Goal: Contribute content: Add original content to the website for others to see

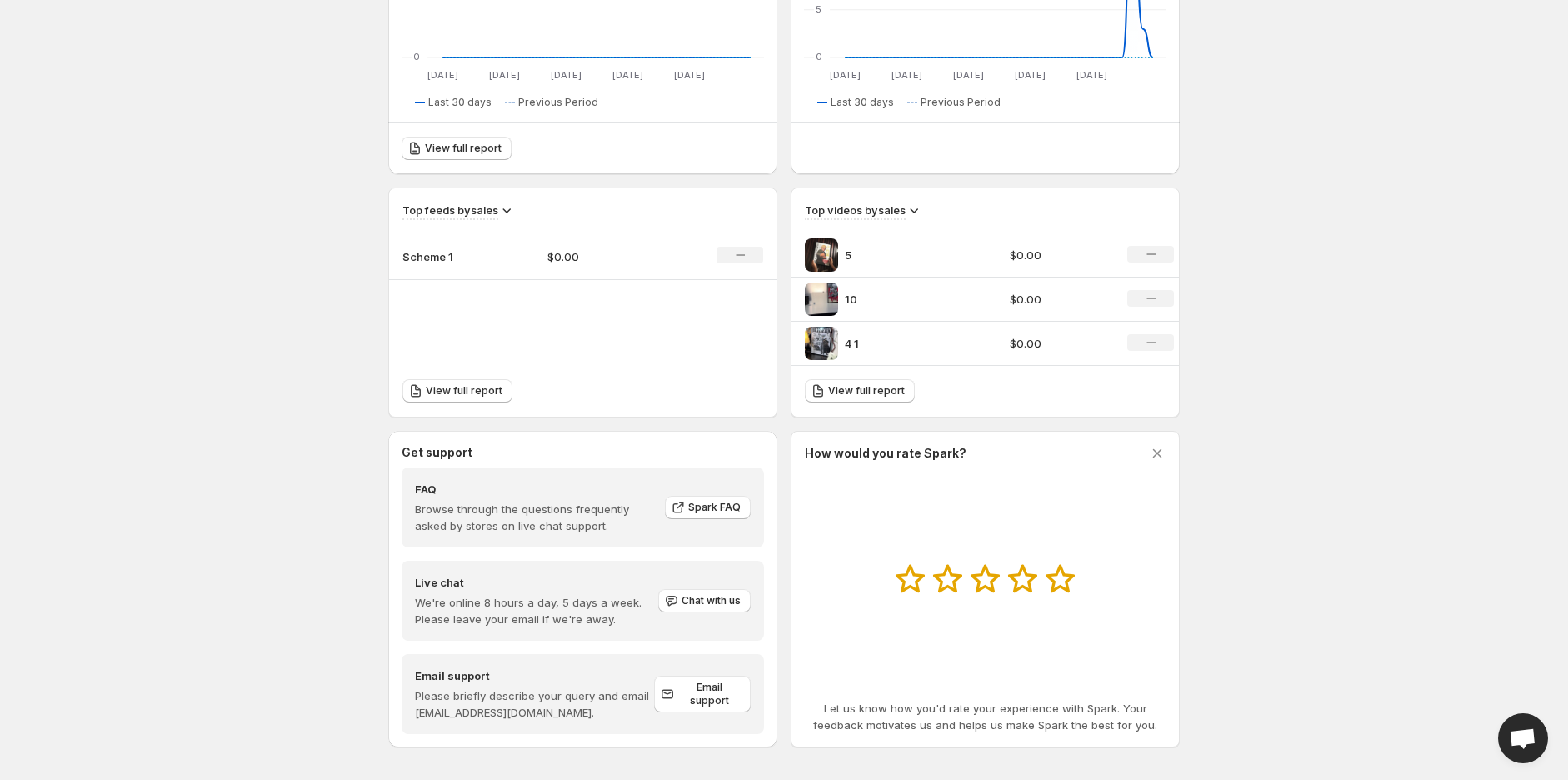
scroll to position [406, 0]
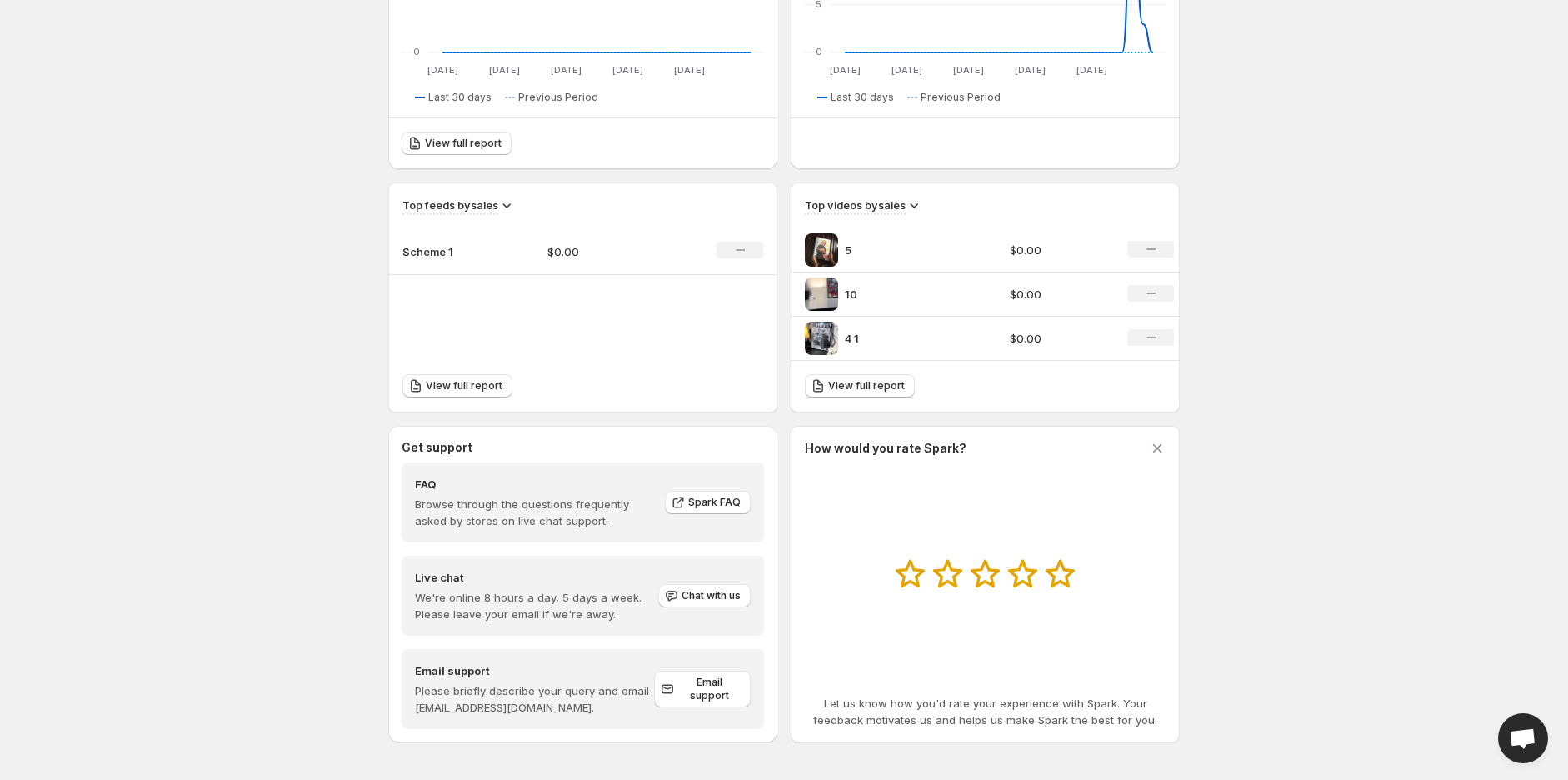
click at [927, 330] on p "4 1" at bounding box center [907, 338] width 125 height 17
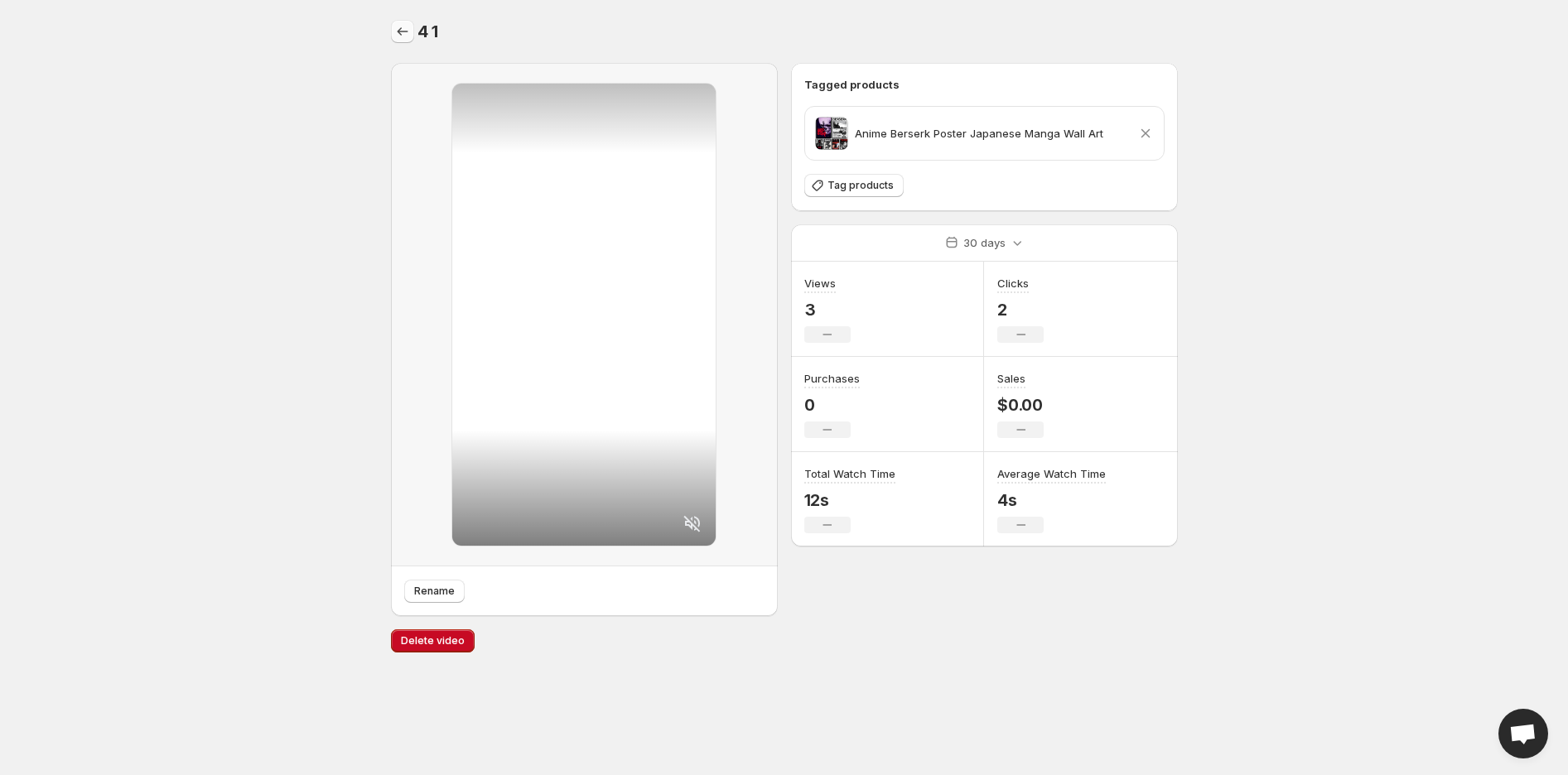
click at [401, 34] on icon "Settings" at bounding box center [402, 31] width 17 height 17
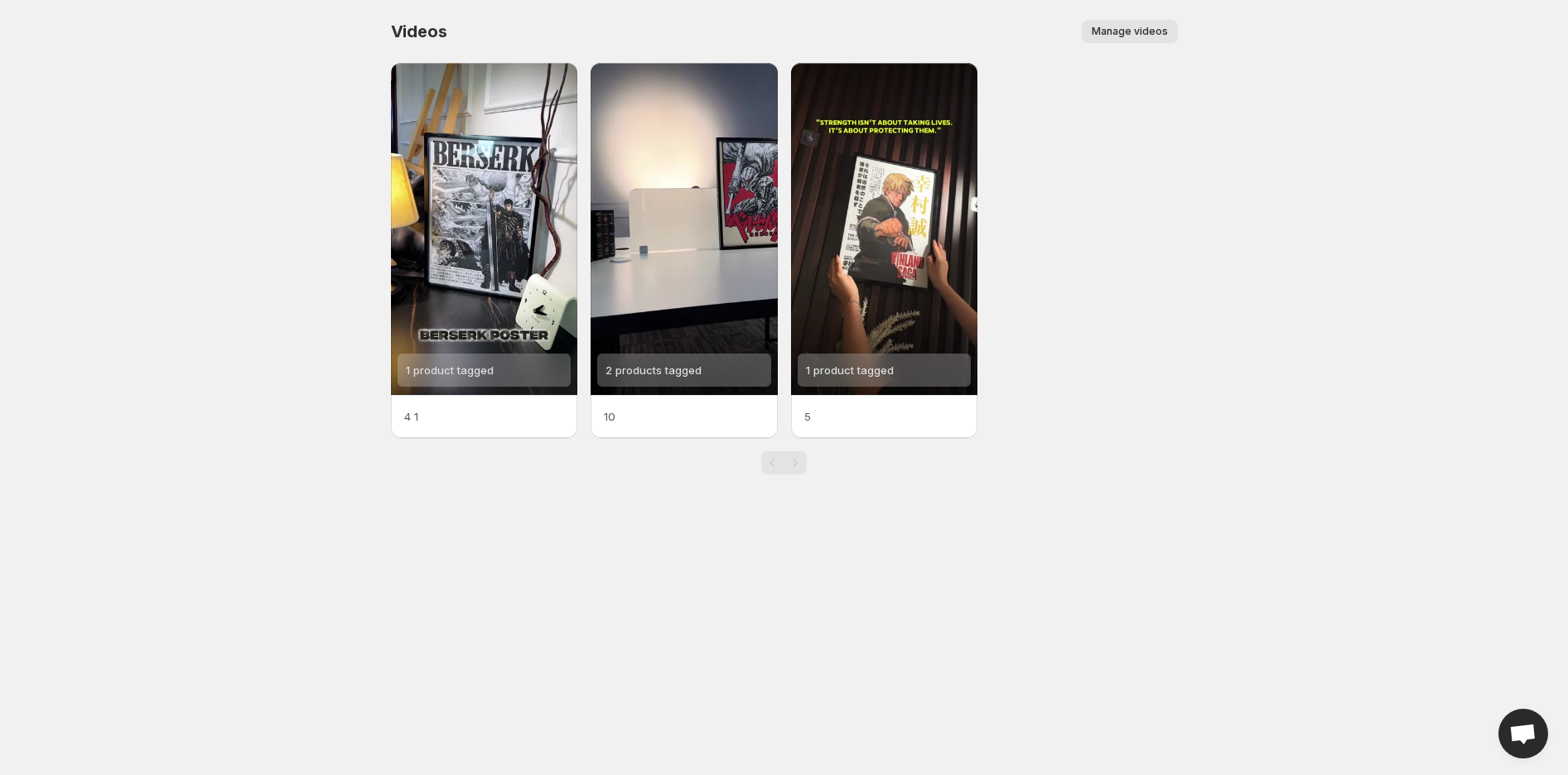
click at [1141, 29] on span "Manage videos" at bounding box center [1130, 31] width 77 height 13
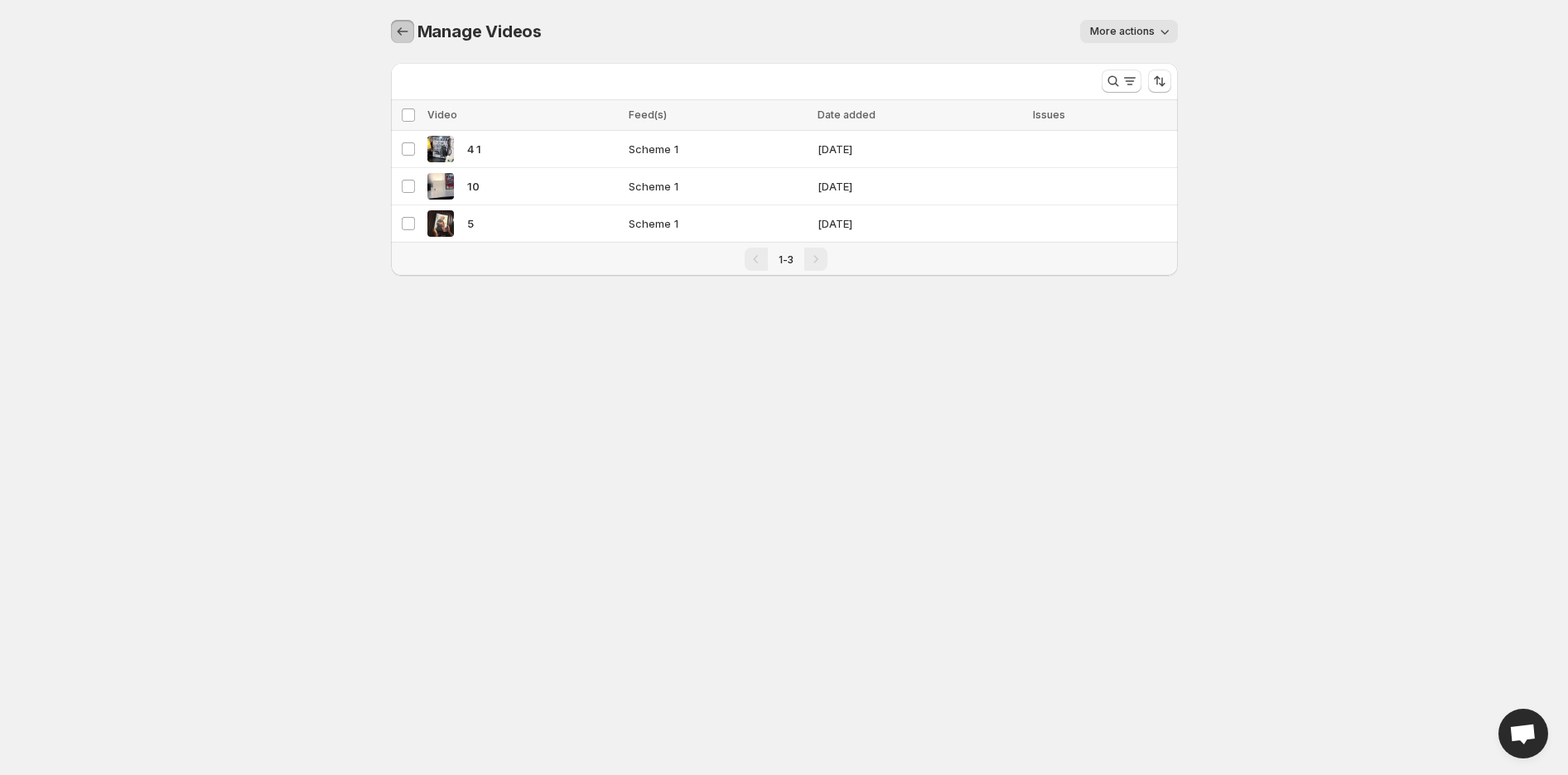
click at [394, 29] on icon "Manage Videos" at bounding box center [402, 31] width 17 height 17
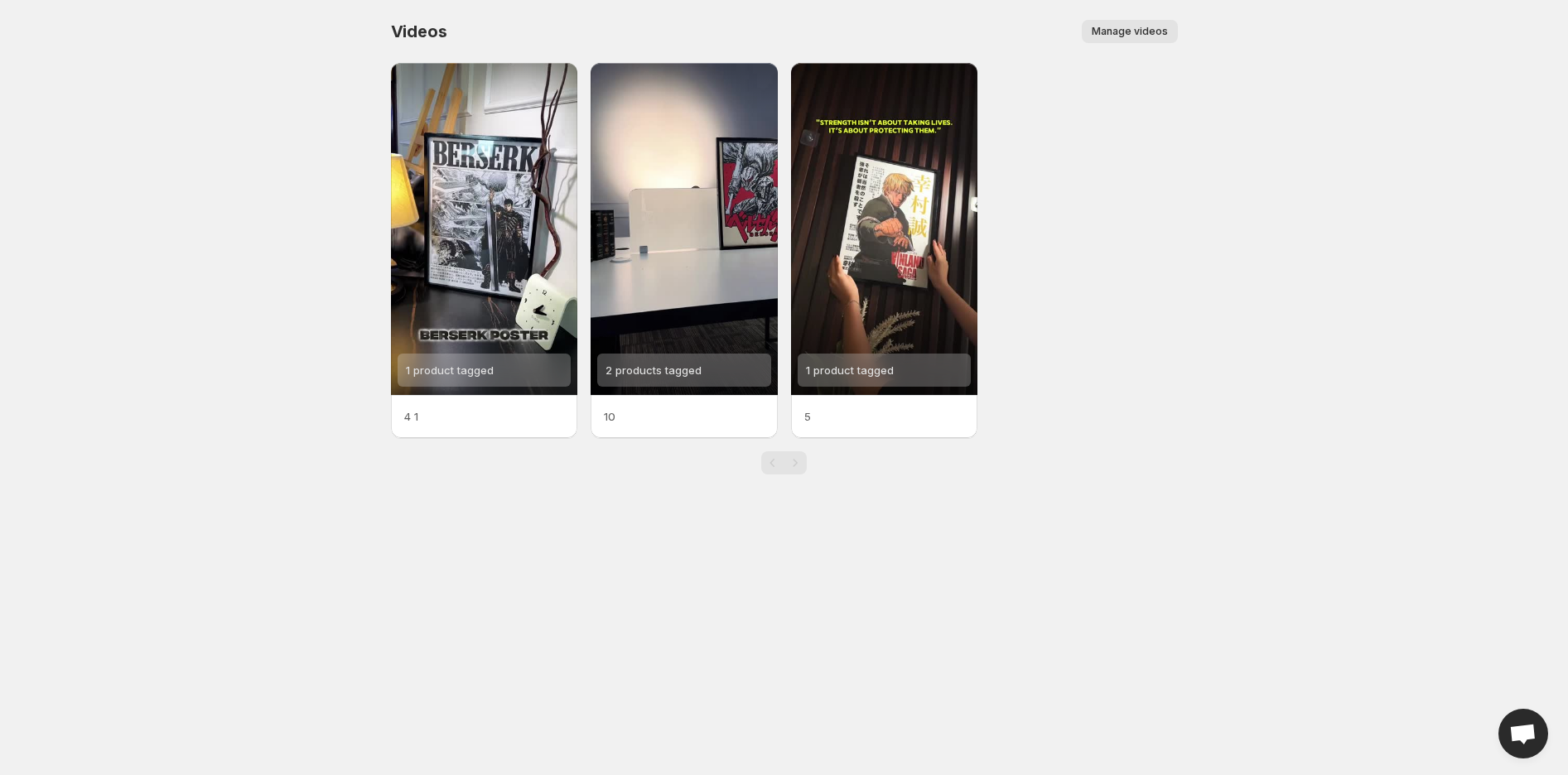
click at [1120, 24] on button "Manage videos" at bounding box center [1130, 31] width 96 height 23
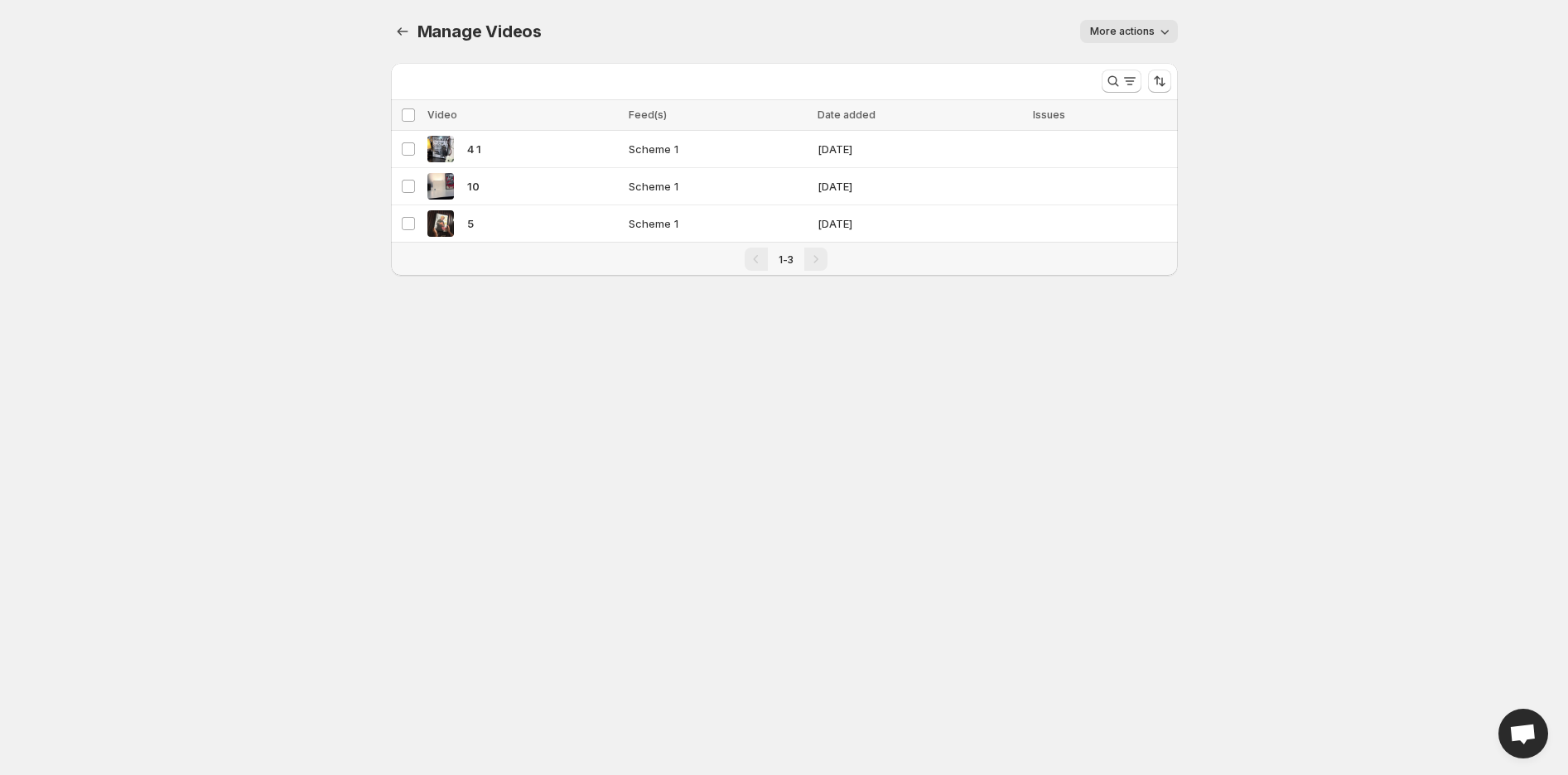
click at [1134, 37] on span "More actions" at bounding box center [1122, 31] width 65 height 13
click at [1132, 37] on span "More actions" at bounding box center [1122, 31] width 65 height 13
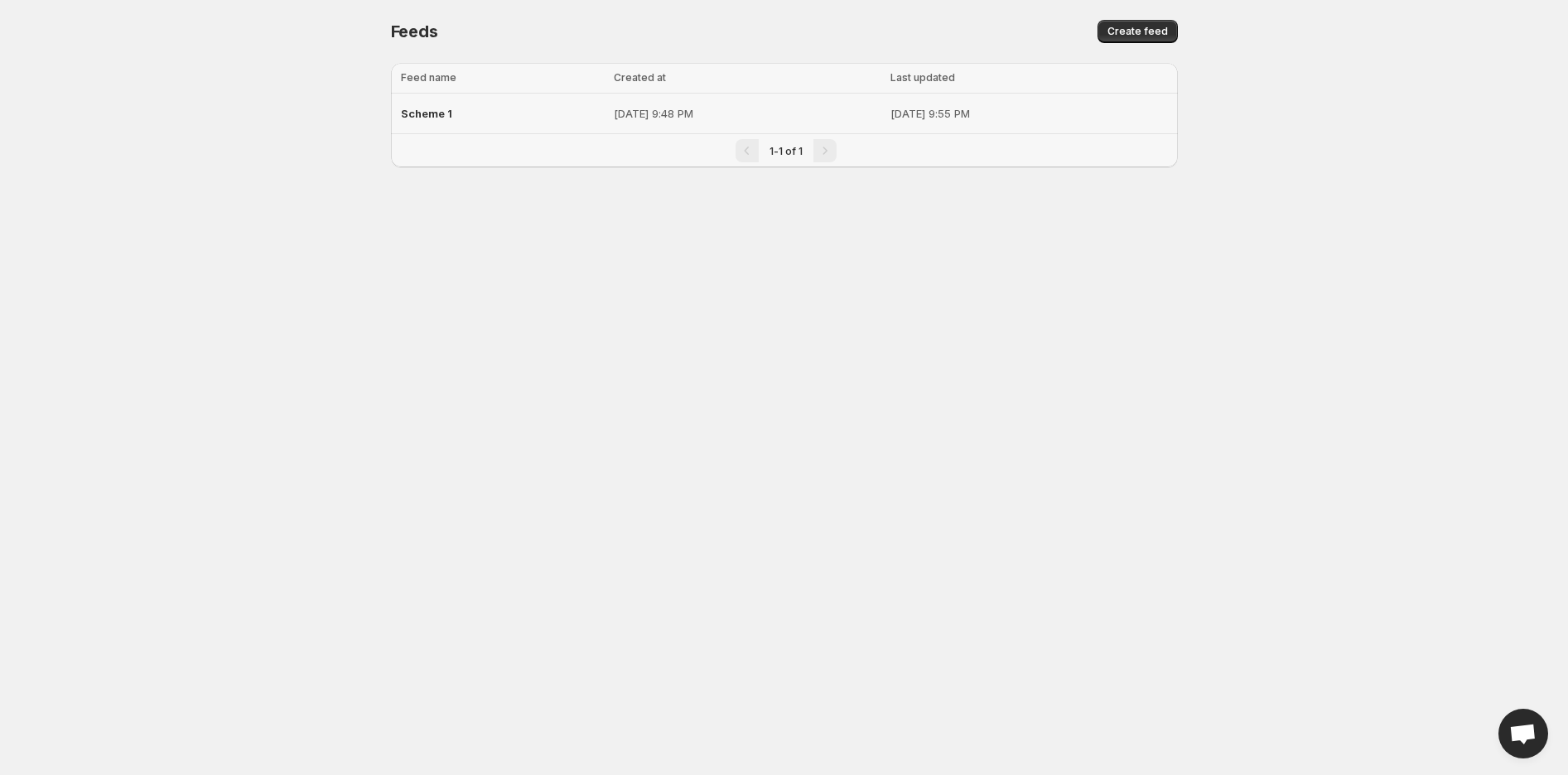
click at [491, 95] on td "Scheme 1" at bounding box center [500, 113] width 218 height 41
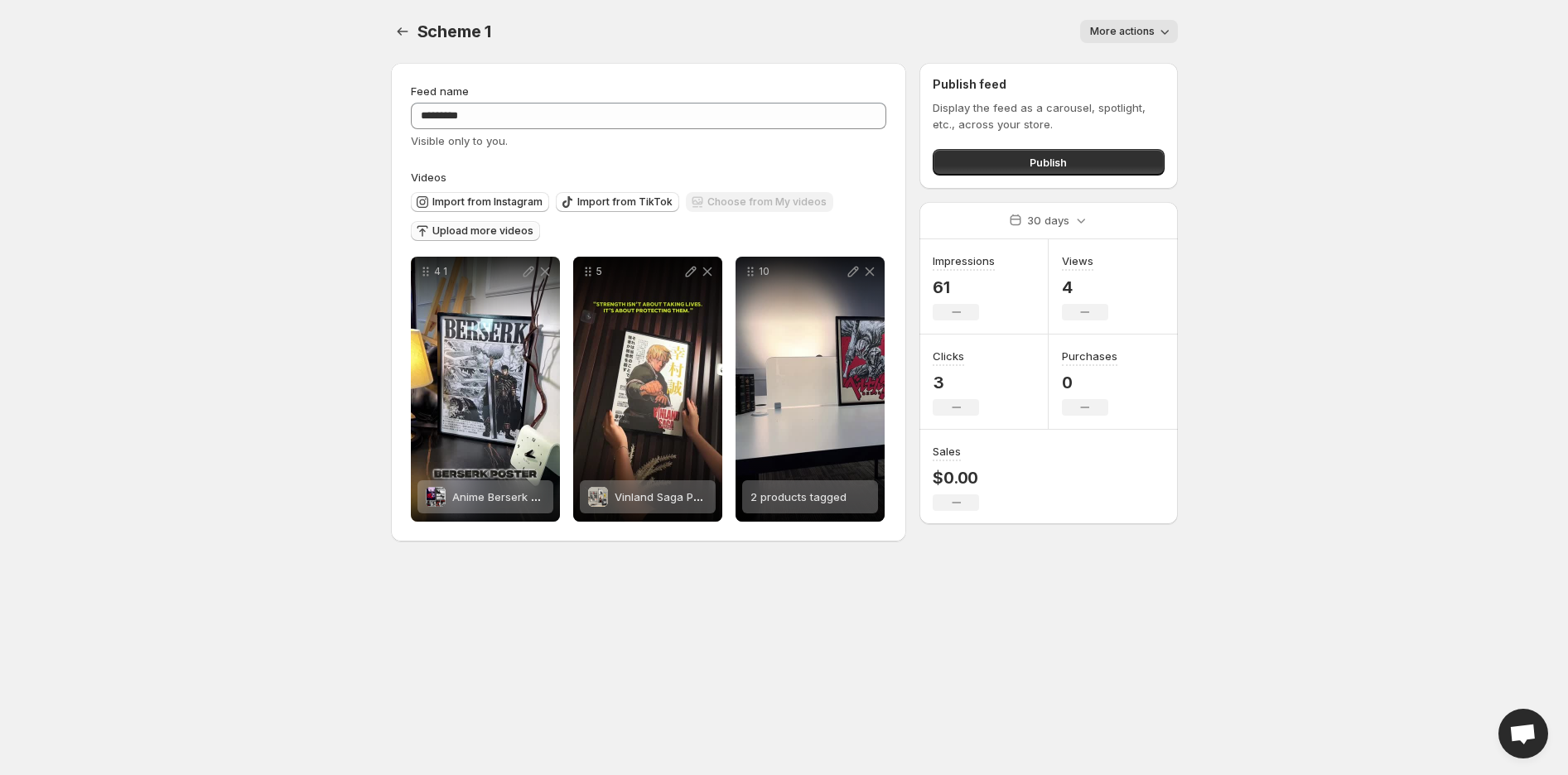
click at [494, 231] on span "Upload more videos" at bounding box center [482, 231] width 101 height 13
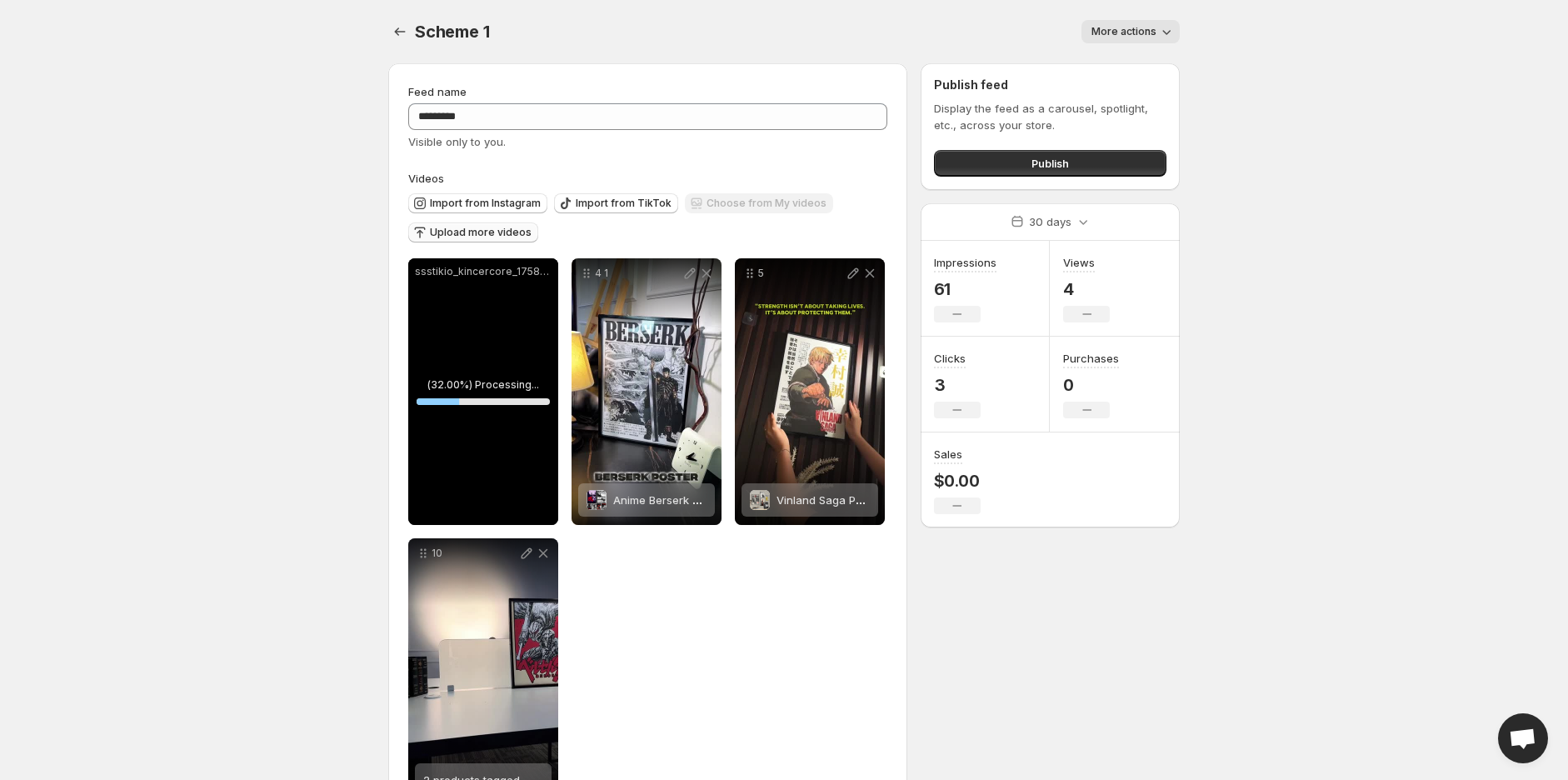
click at [496, 232] on span "Upload more videos" at bounding box center [480, 232] width 101 height 13
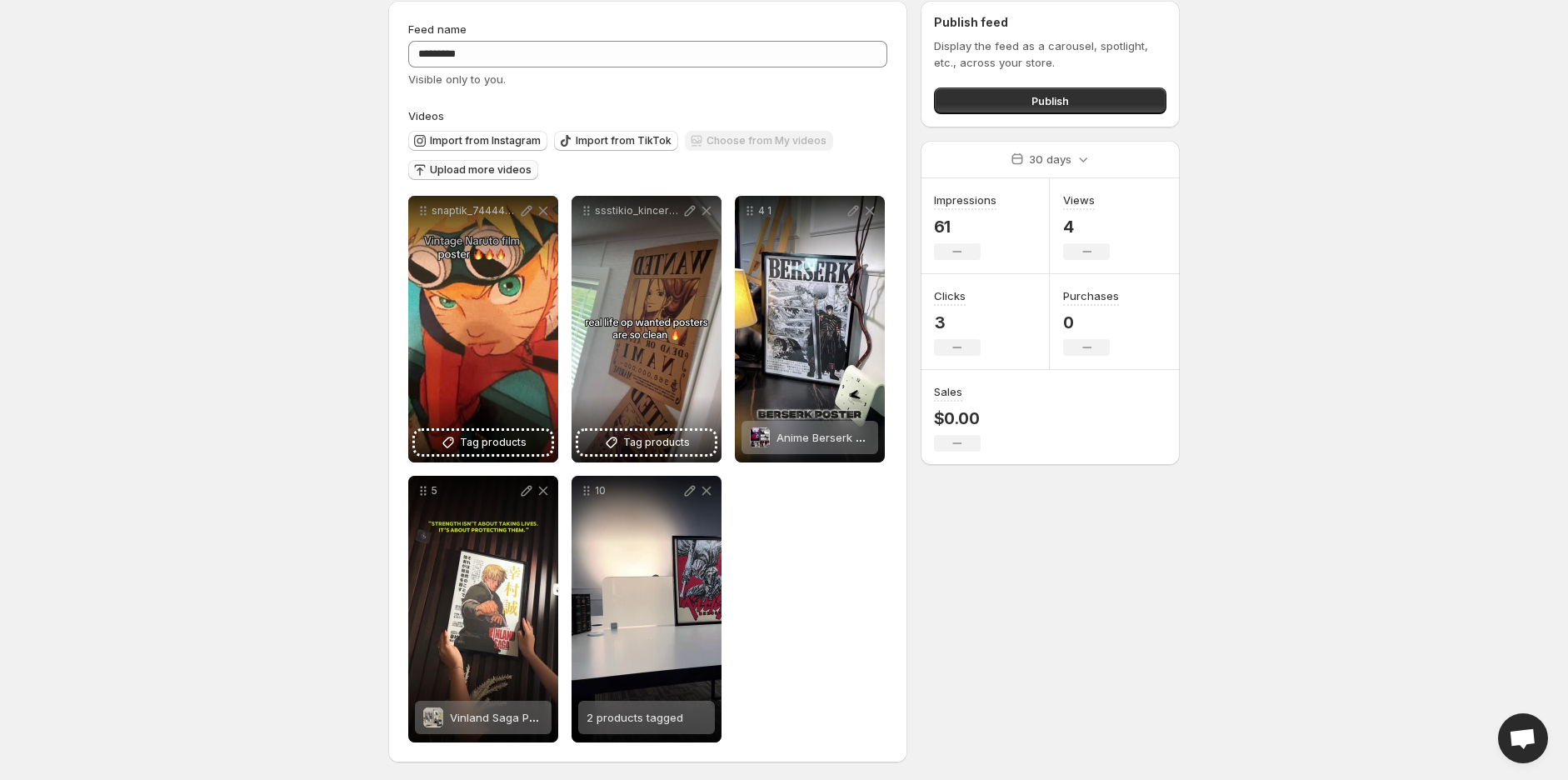
scroll to position [64, 0]
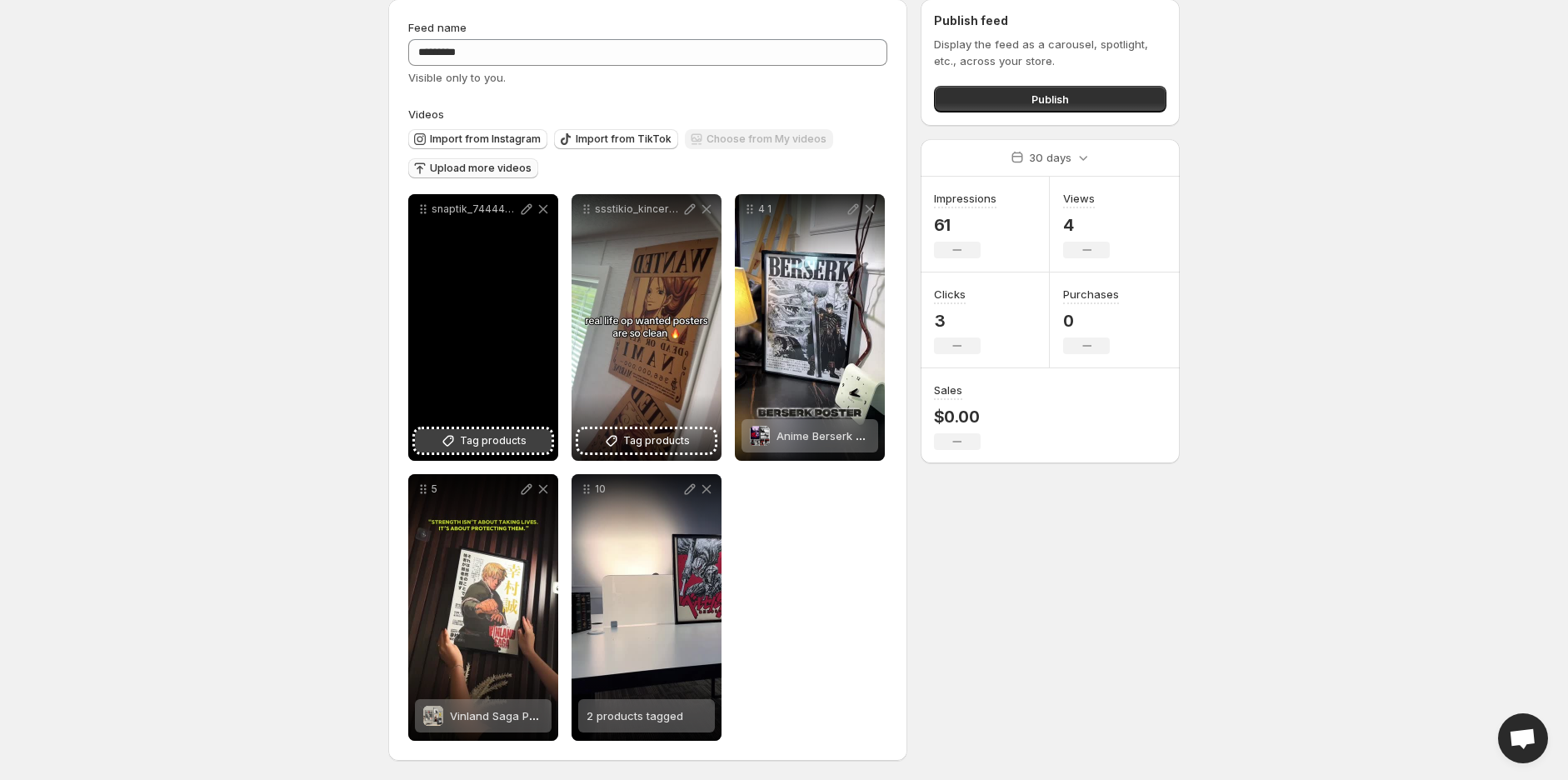
click at [481, 442] on span "Tag products" at bounding box center [493, 441] width 67 height 17
click at [525, 211] on icon at bounding box center [526, 209] width 17 height 17
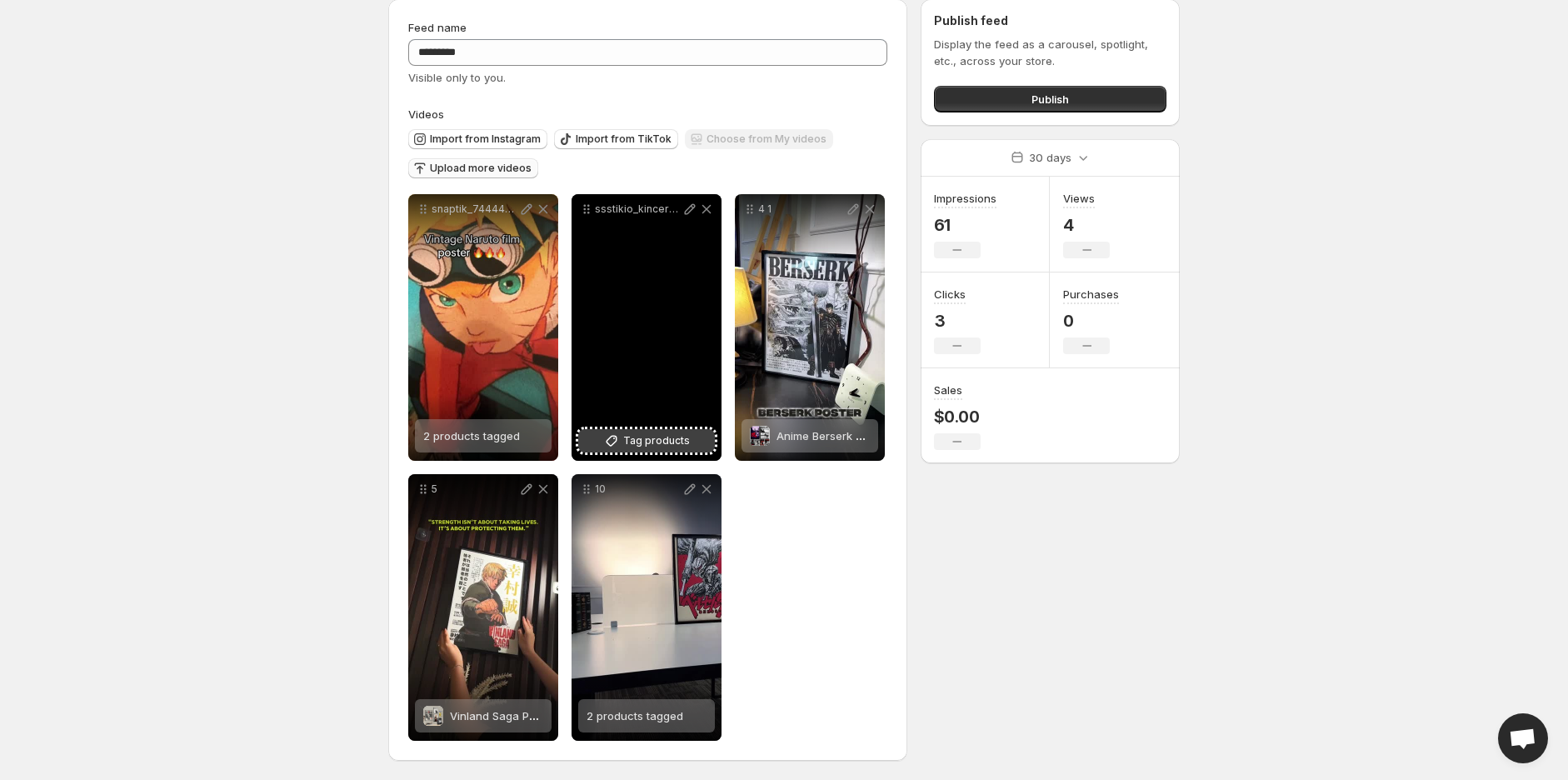
click at [661, 448] on span "Tag products" at bounding box center [656, 441] width 67 height 17
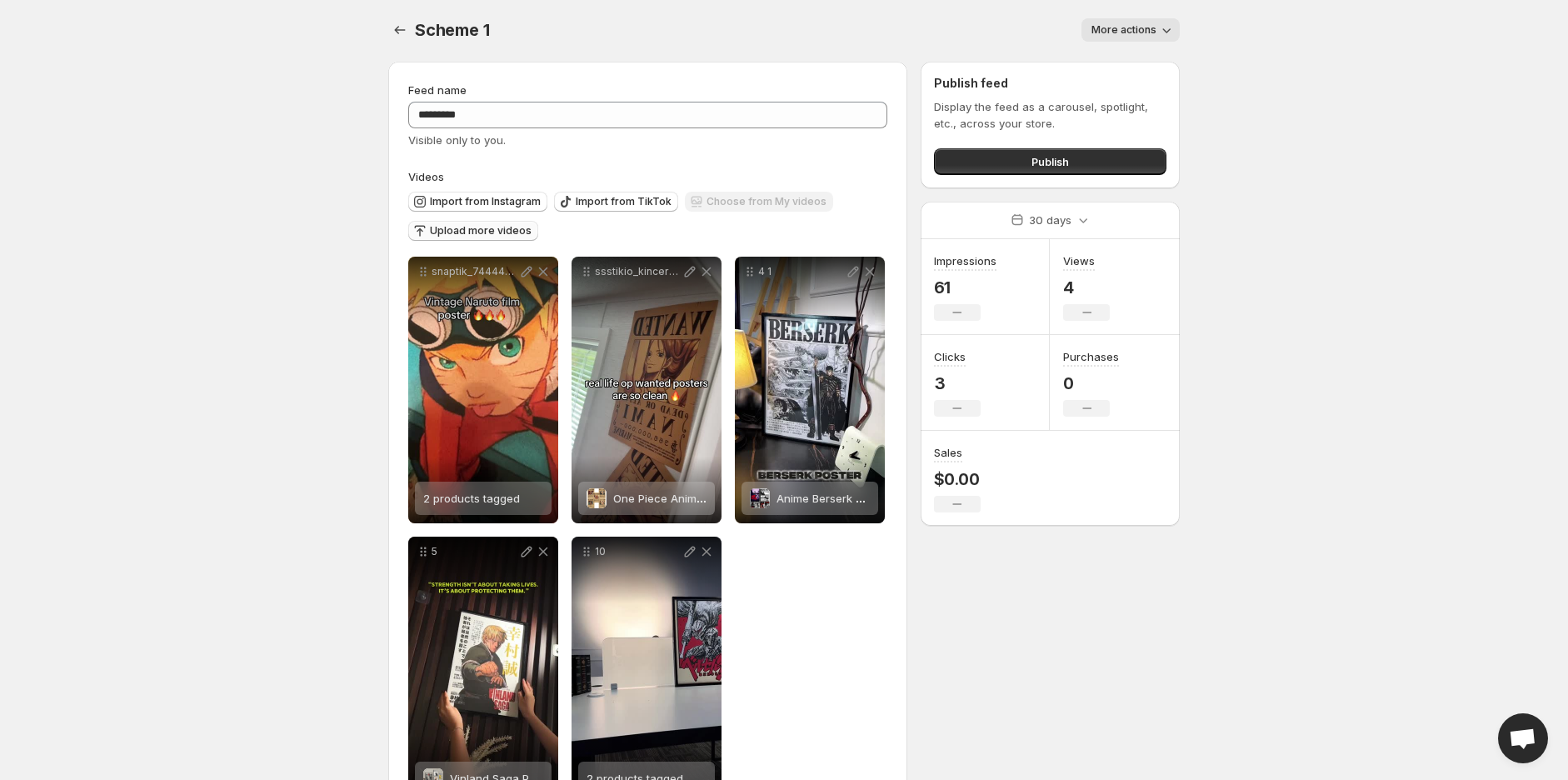
scroll to position [0, 0]
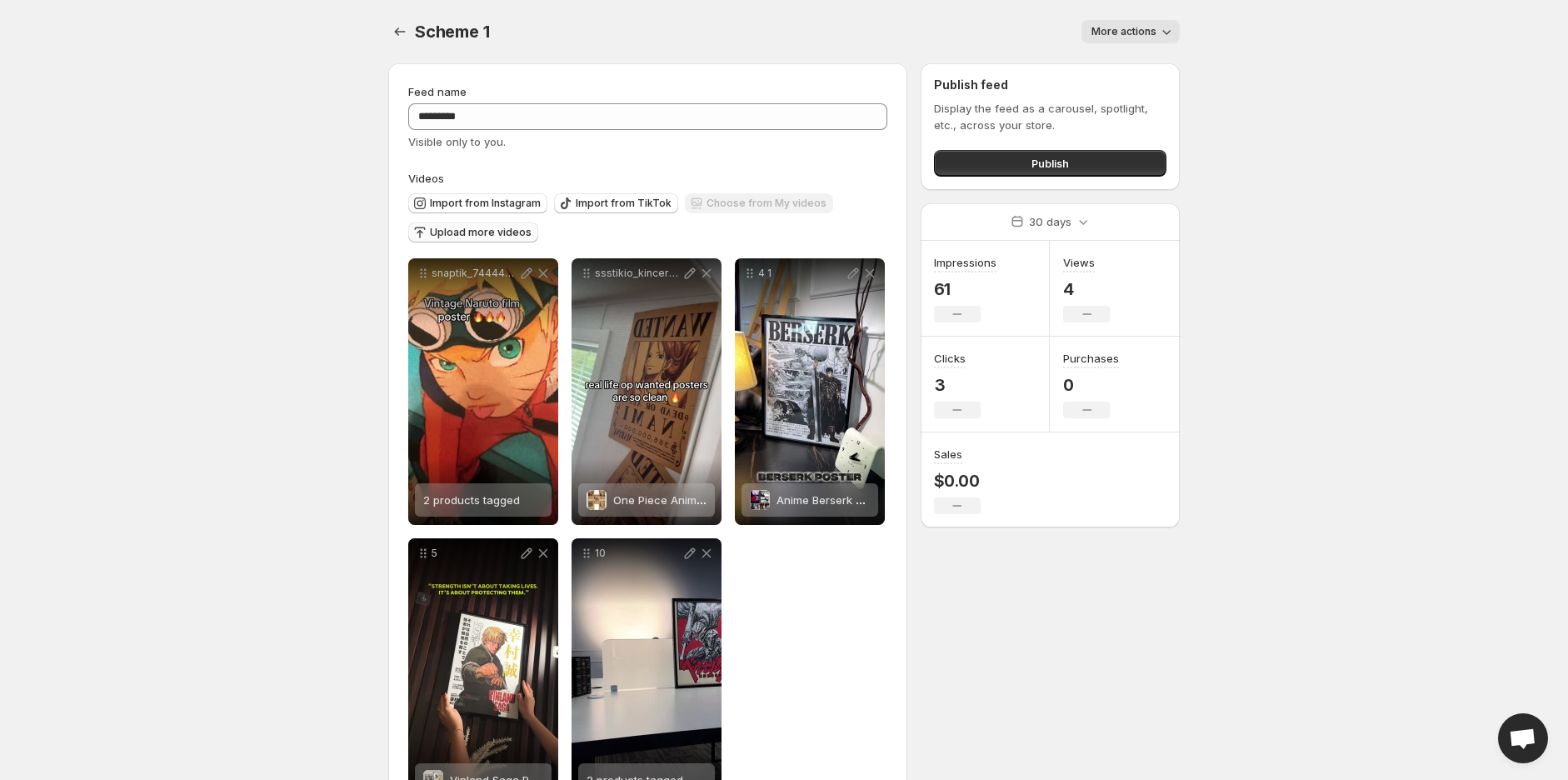
click at [1152, 30] on span "More actions" at bounding box center [1123, 32] width 65 height 13
click at [1088, 166] on button "Publish" at bounding box center [1050, 163] width 232 height 27
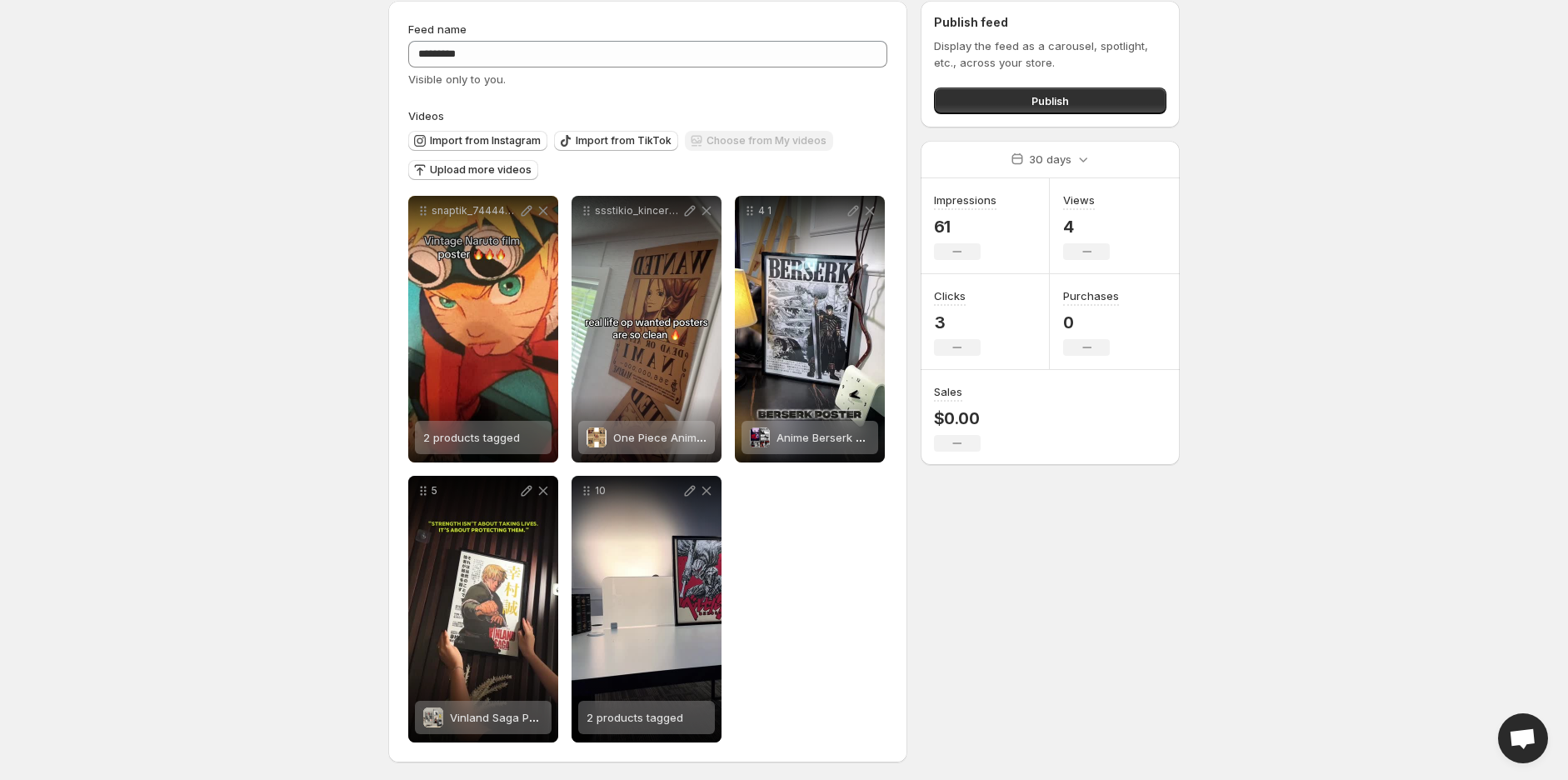
scroll to position [64, 0]
